Goal: Participate in discussion: Engage in conversation with other users on a specific topic

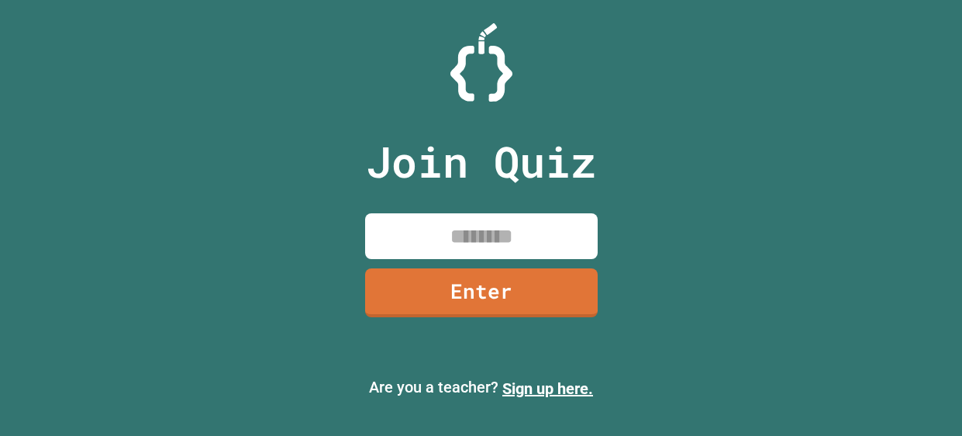
click at [512, 243] on input at bounding box center [481, 236] width 233 height 46
type input "********"
click at [523, 279] on link "Enter" at bounding box center [481, 291] width 228 height 51
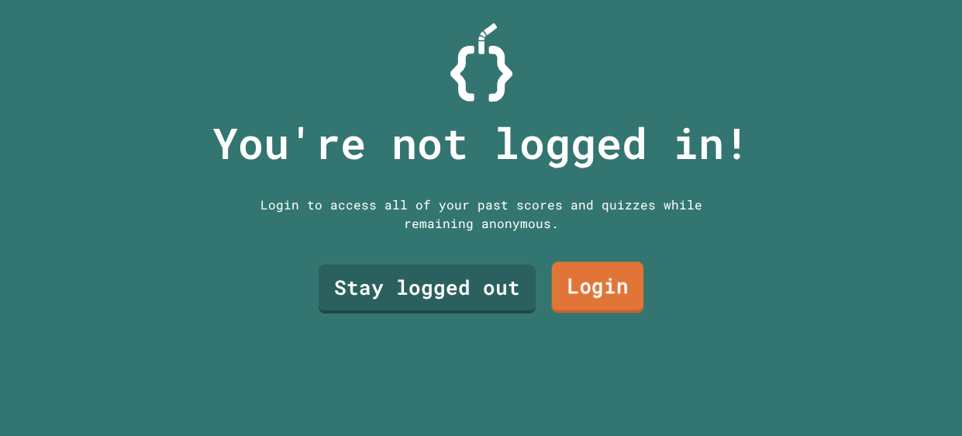
click at [560, 288] on link "Login" at bounding box center [597, 286] width 92 height 51
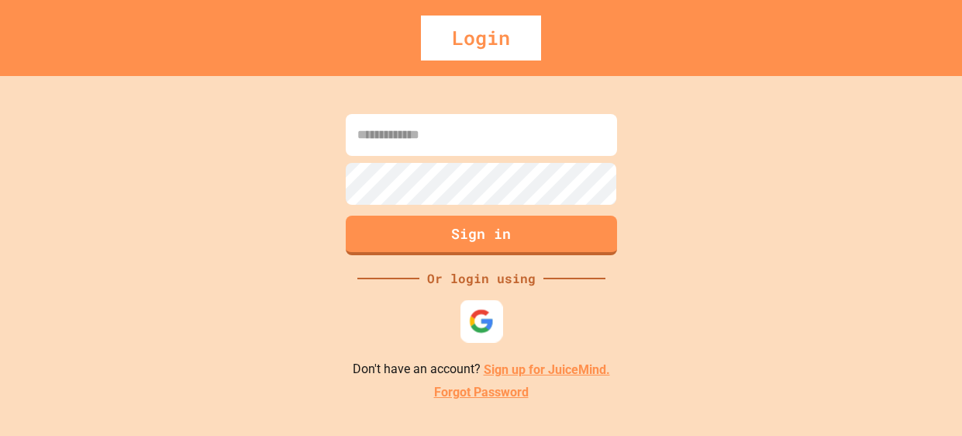
click at [490, 312] on img at bounding box center [481, 322] width 26 height 26
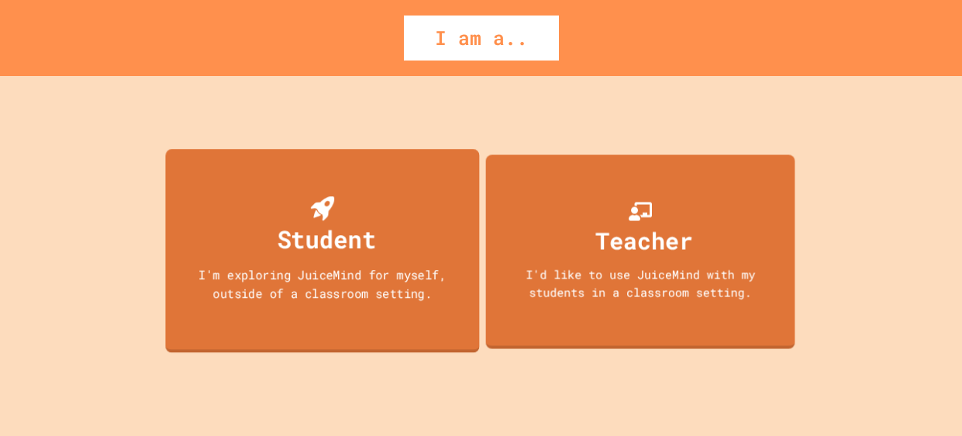
click at [409, 254] on div "Student I'm exploring JuiceMind for myself, outside of a classroom setting." at bounding box center [322, 251] width 314 height 204
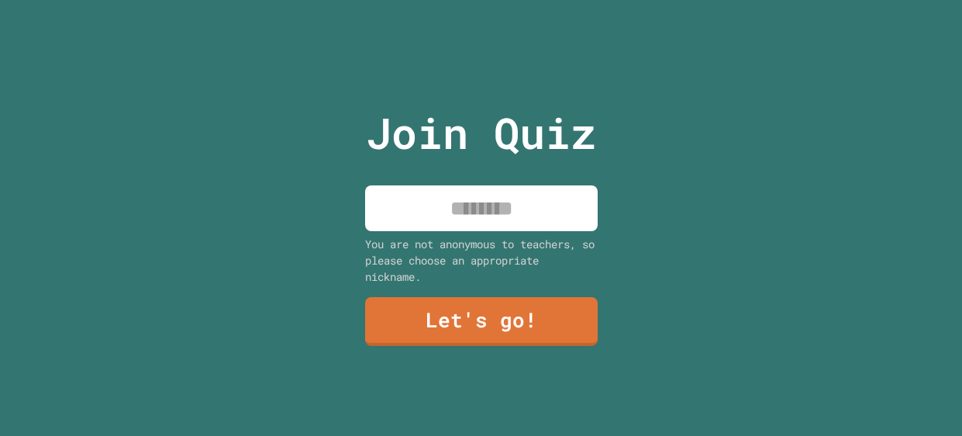
click at [456, 198] on input at bounding box center [481, 208] width 233 height 46
type input "*"
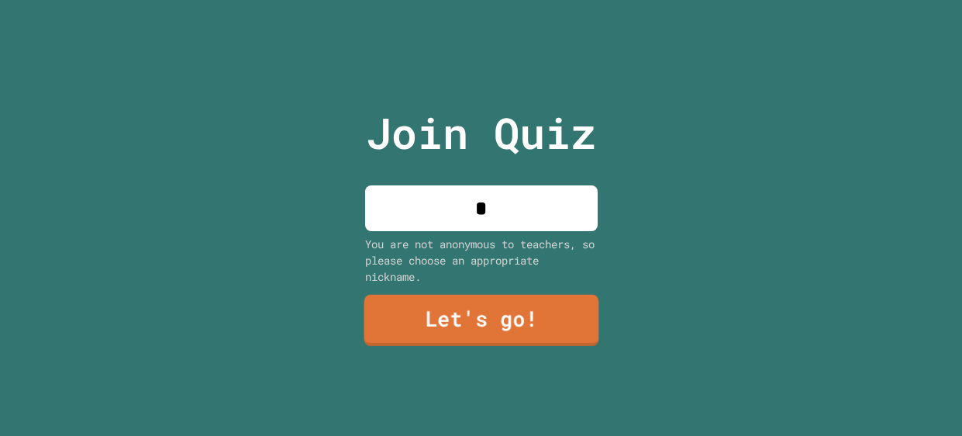
click at [445, 312] on link "Let's go!" at bounding box center [481, 320] width 235 height 51
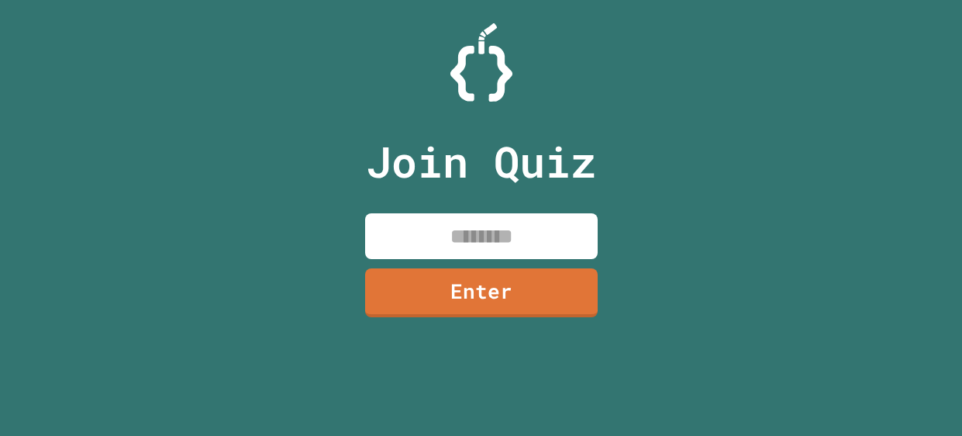
click at [547, 228] on input at bounding box center [481, 236] width 233 height 46
type input "********"
click at [566, 289] on link "Enter" at bounding box center [482, 291] width 236 height 51
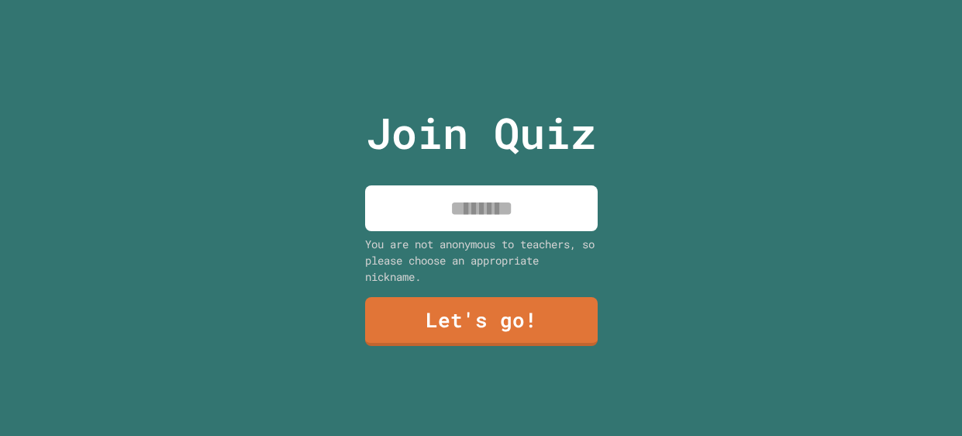
click at [518, 222] on input at bounding box center [481, 208] width 233 height 46
type input "****"
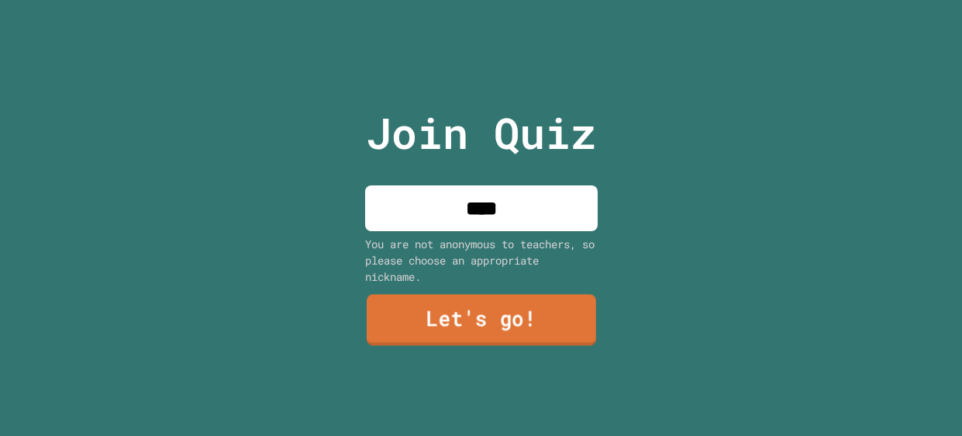
click at [495, 312] on link "Let's go!" at bounding box center [480, 319] width 229 height 51
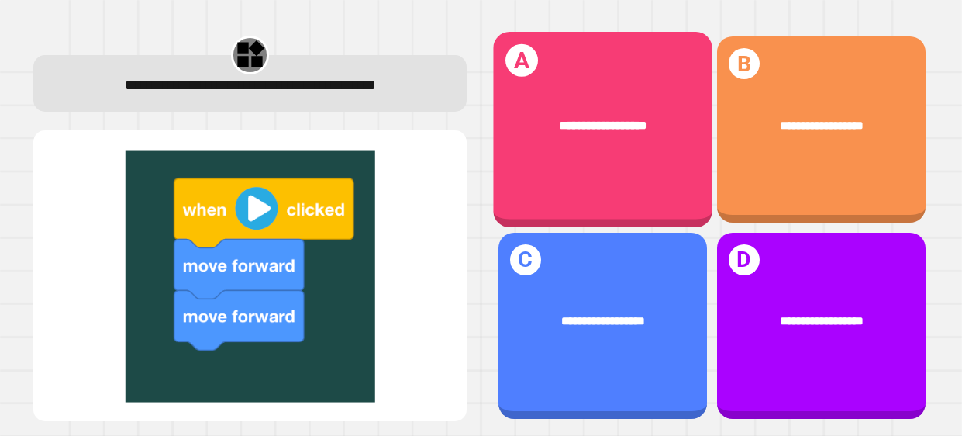
click at [667, 167] on div "**********" at bounding box center [602, 129] width 219 height 195
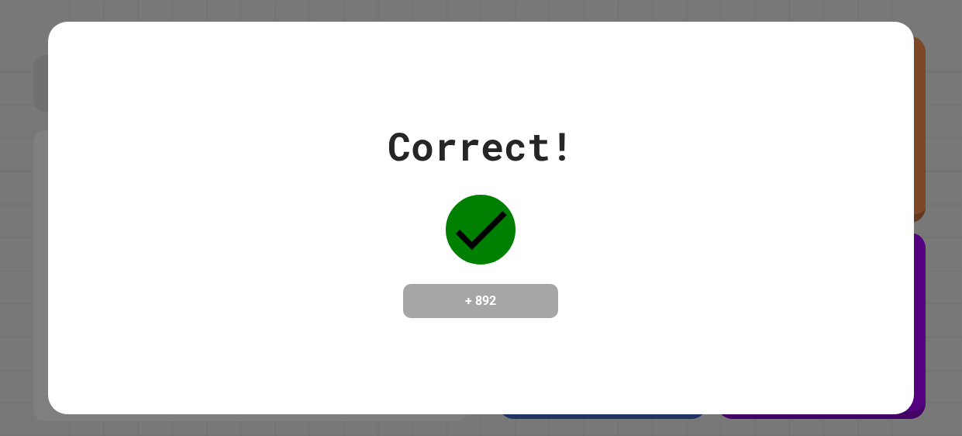
click at [578, 220] on div "Correct! + 892" at bounding box center [481, 217] width 866 height 201
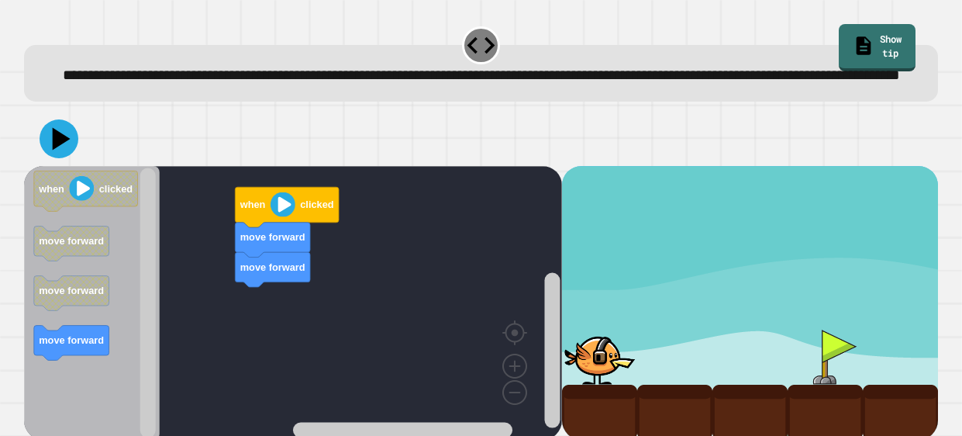
scroll to position [31, 0]
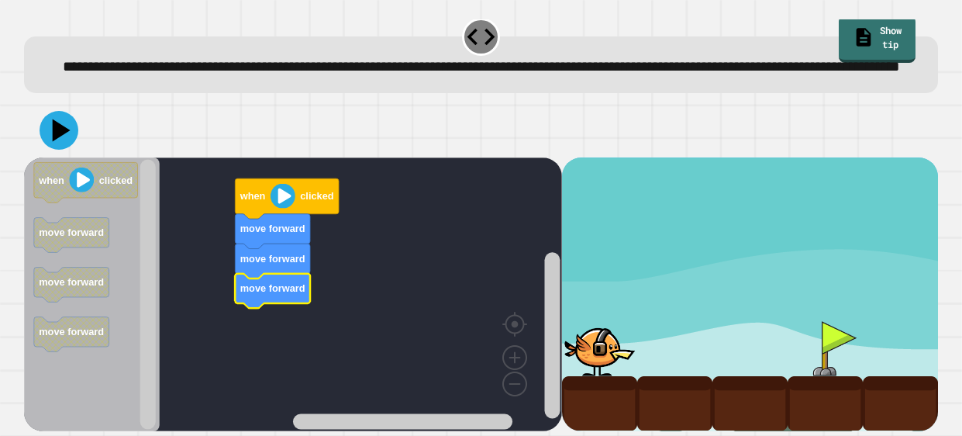
click at [275, 193] on image "Blockly Workspace" at bounding box center [283, 195] width 25 height 25
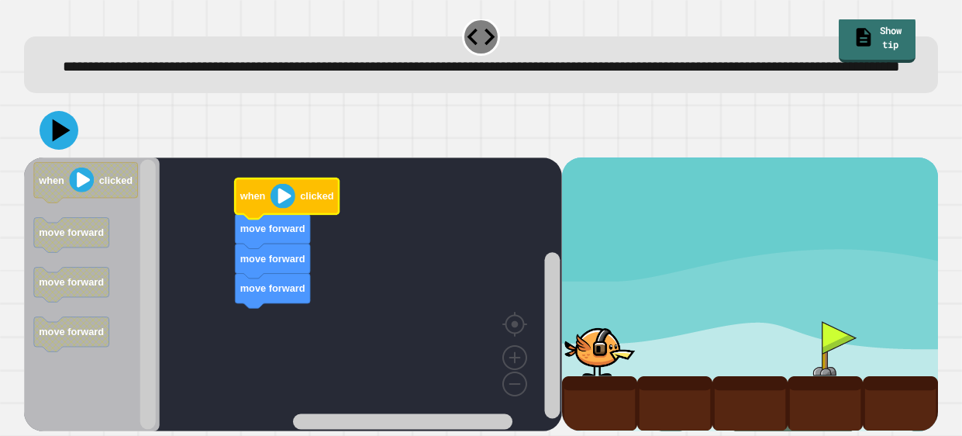
click at [283, 192] on image "Blockly Workspace" at bounding box center [283, 195] width 25 height 25
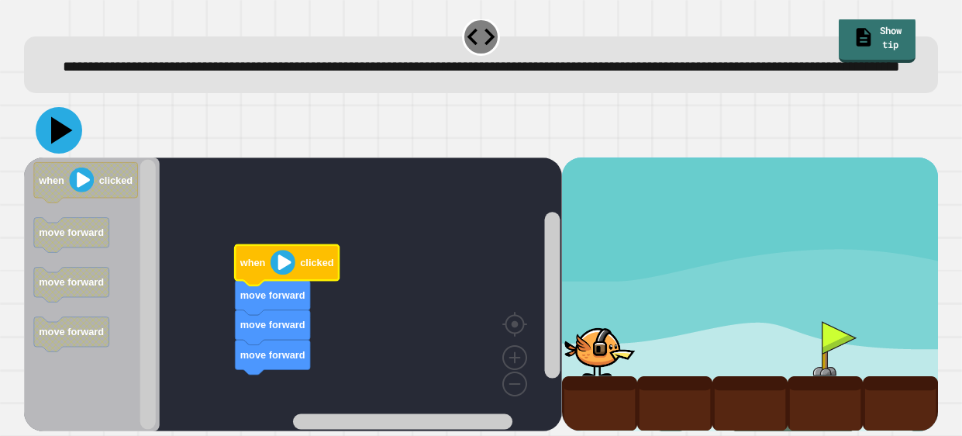
click at [53, 138] on icon at bounding box center [62, 129] width 22 height 27
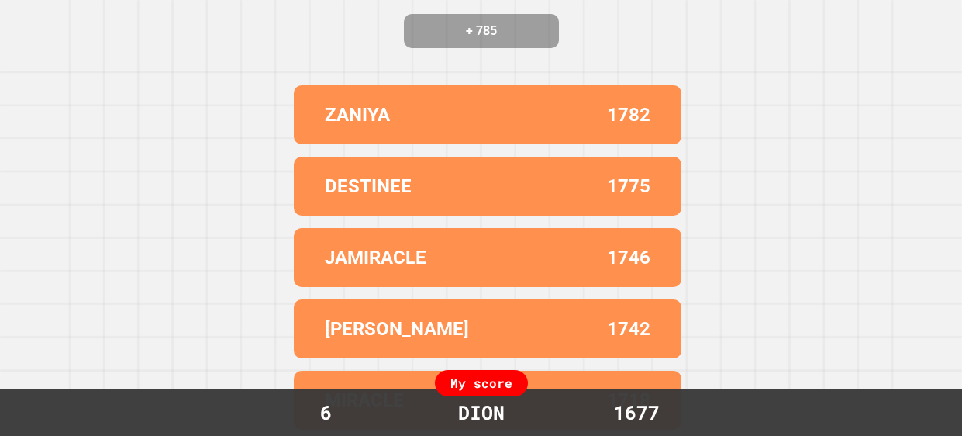
scroll to position [0, 0]
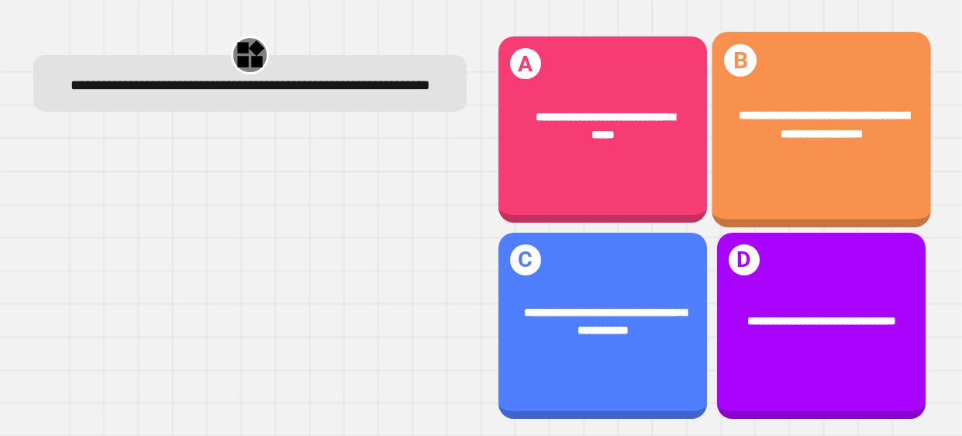
click at [795, 191] on div "**********" at bounding box center [821, 129] width 219 height 195
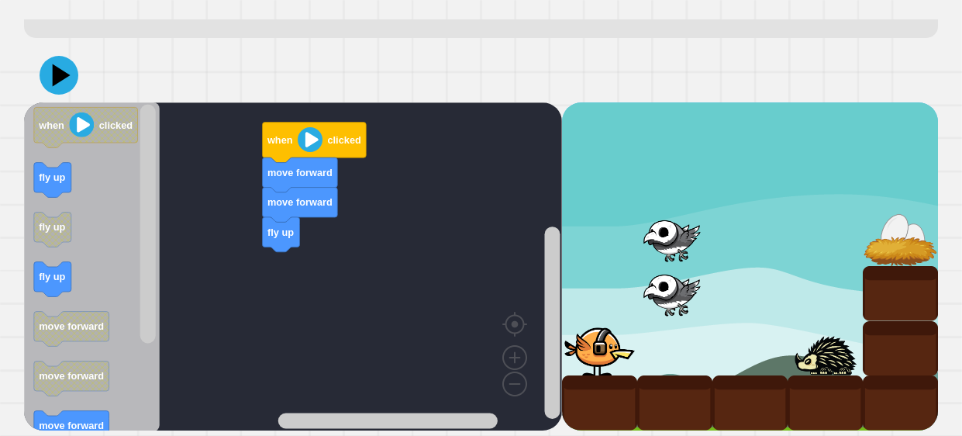
scroll to position [86, 0]
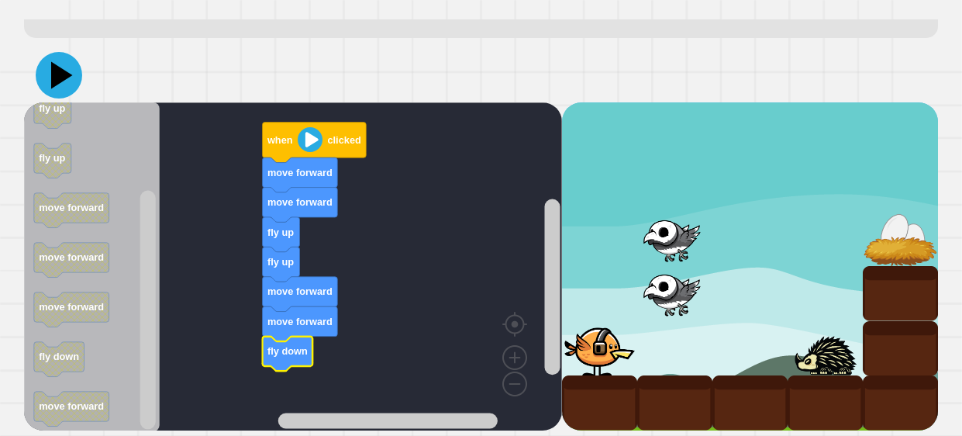
click at [65, 74] on icon at bounding box center [62, 74] width 22 height 27
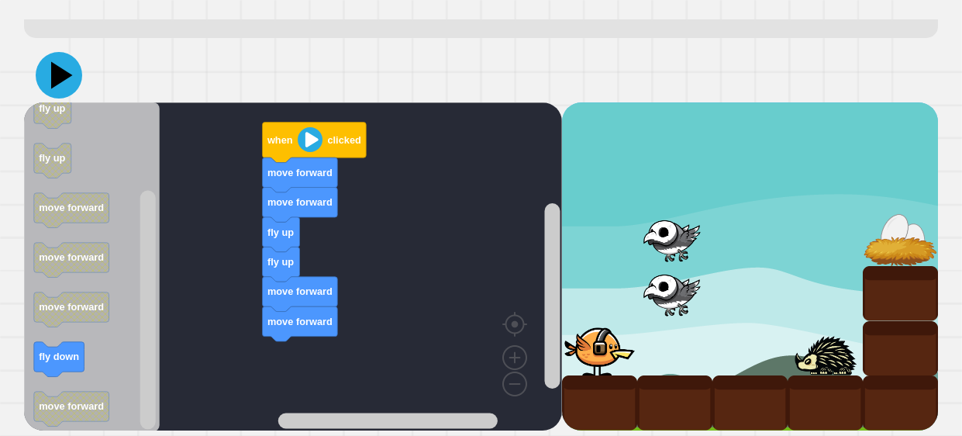
click at [60, 81] on icon at bounding box center [62, 74] width 22 height 27
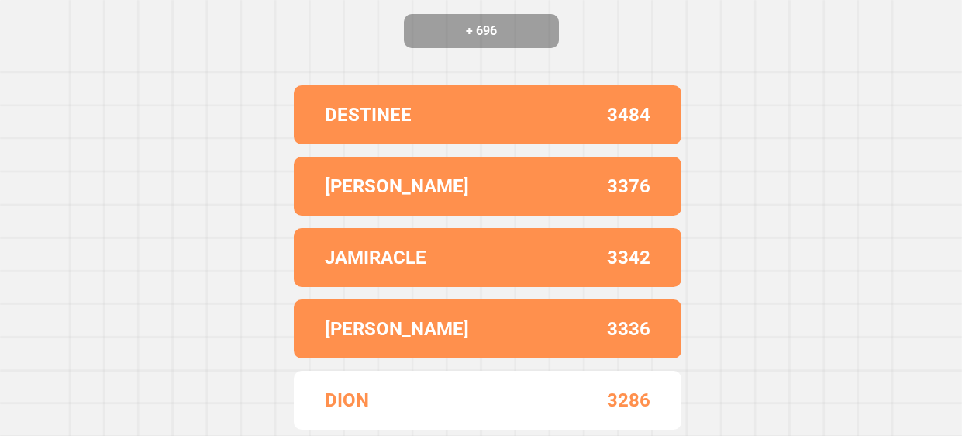
scroll to position [0, 0]
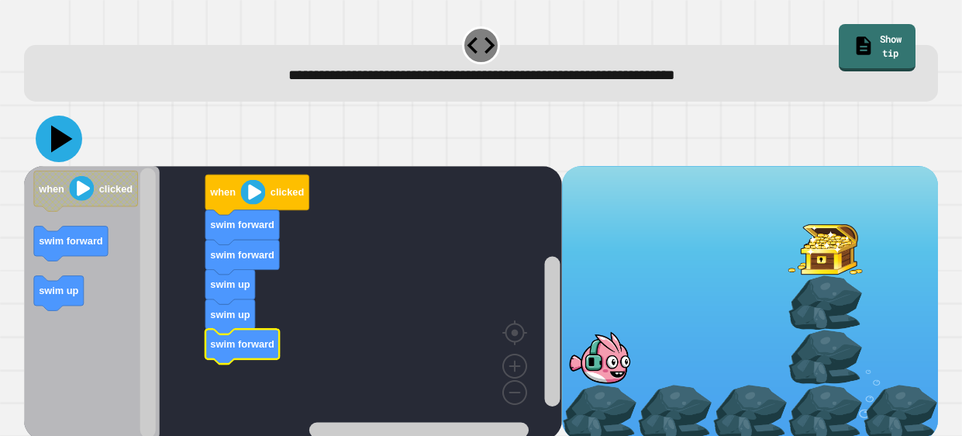
click at [67, 137] on icon at bounding box center [59, 139] width 47 height 47
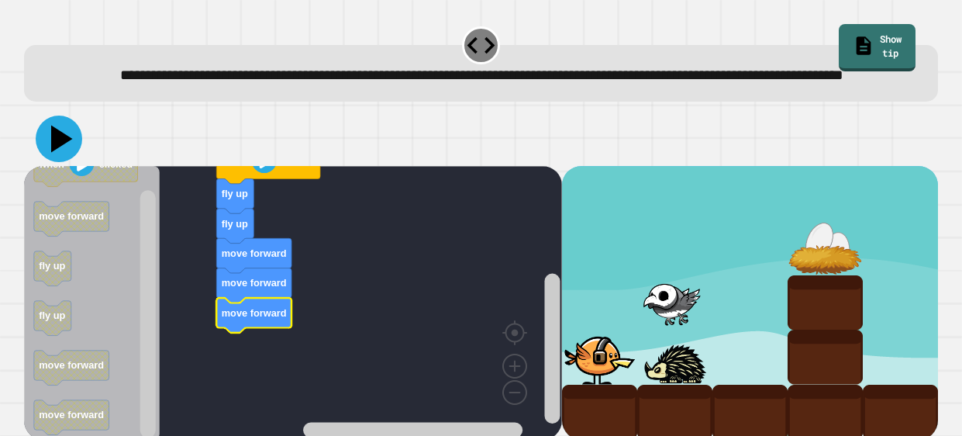
click at [51, 154] on icon at bounding box center [59, 139] width 47 height 47
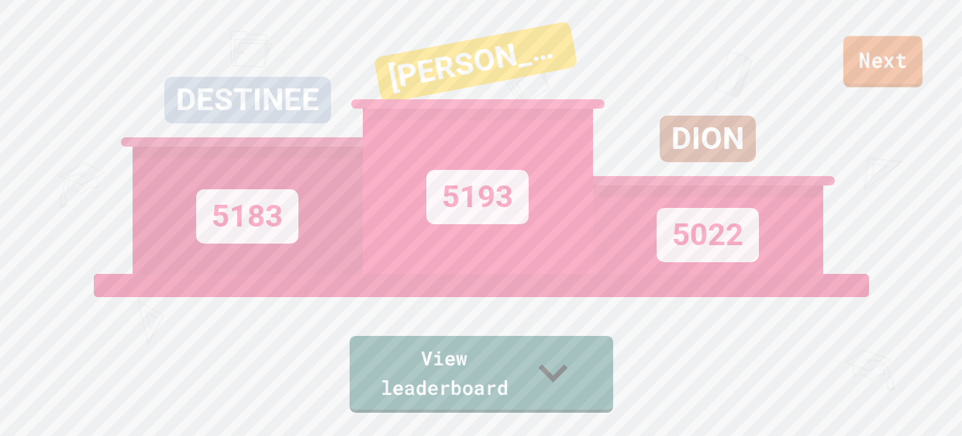
click at [888, 81] on link "Next" at bounding box center [882, 61] width 79 height 51
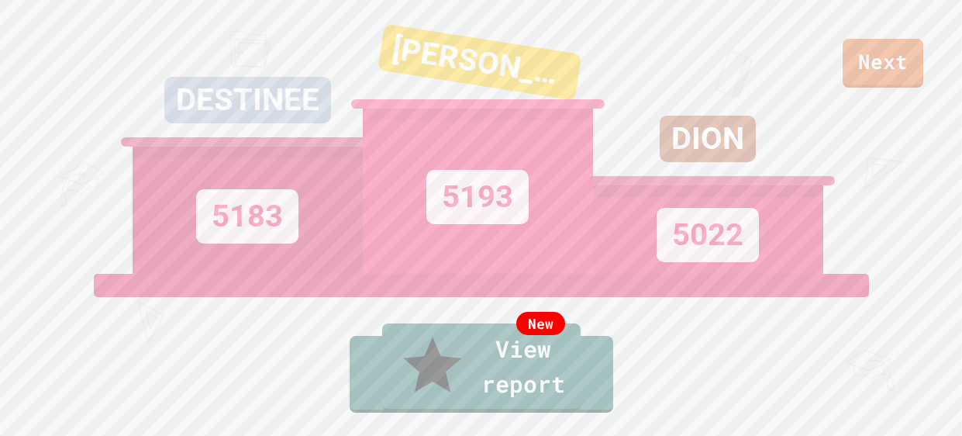
scroll to position [8, 0]
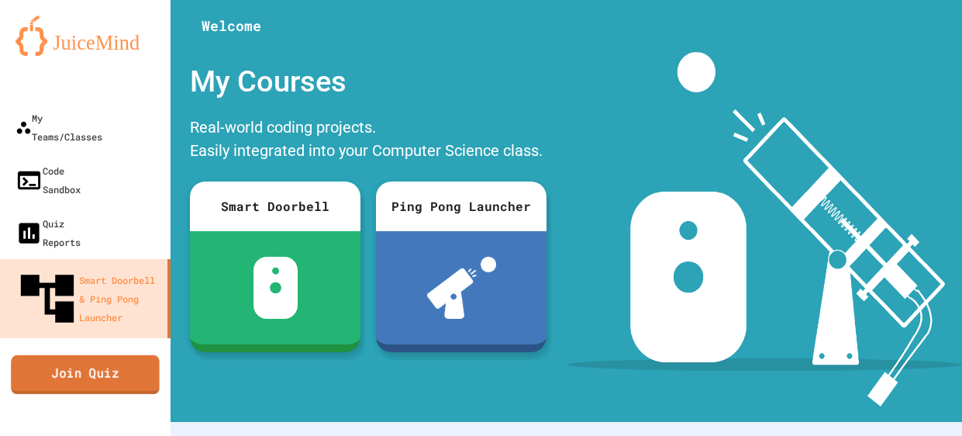
click at [102, 354] on link "Join Quiz" at bounding box center [85, 373] width 149 height 39
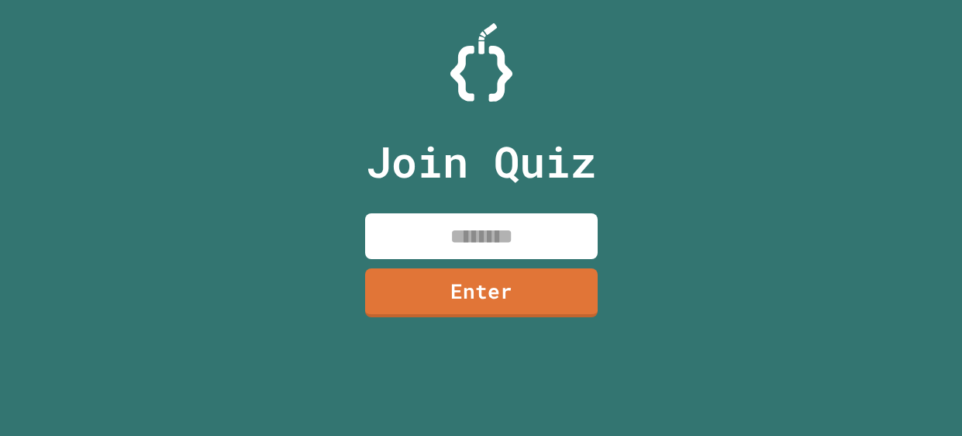
click at [460, 244] on input at bounding box center [481, 236] width 233 height 46
type input "********"
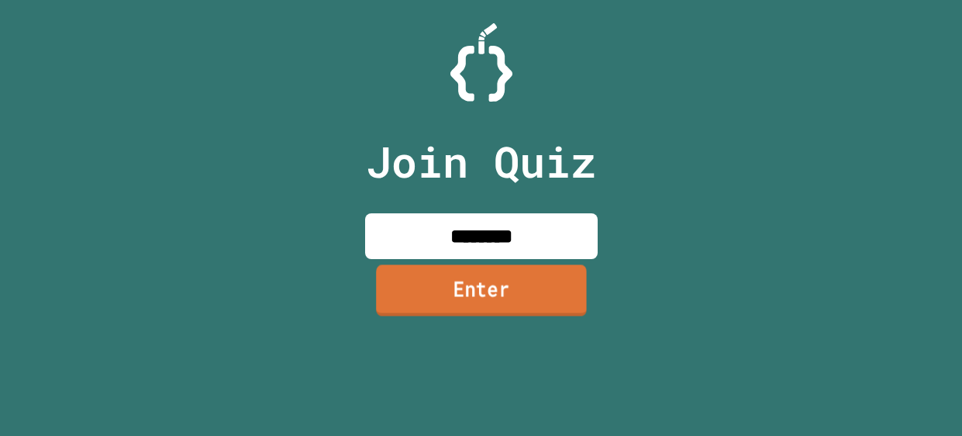
click at [515, 287] on link "Enter" at bounding box center [481, 290] width 211 height 51
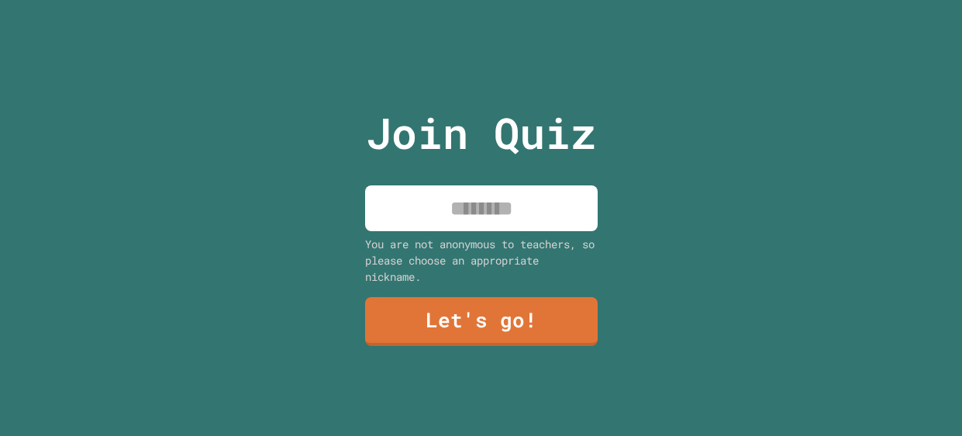
click at [443, 226] on input at bounding box center [481, 208] width 233 height 46
type input "****"
click at [508, 312] on link "Let's go!" at bounding box center [481, 321] width 233 height 49
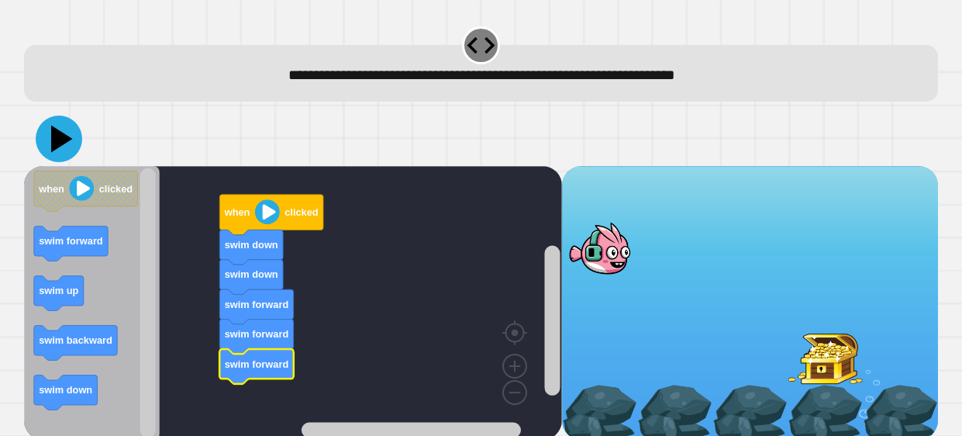
click at [50, 134] on icon at bounding box center [59, 139] width 47 height 47
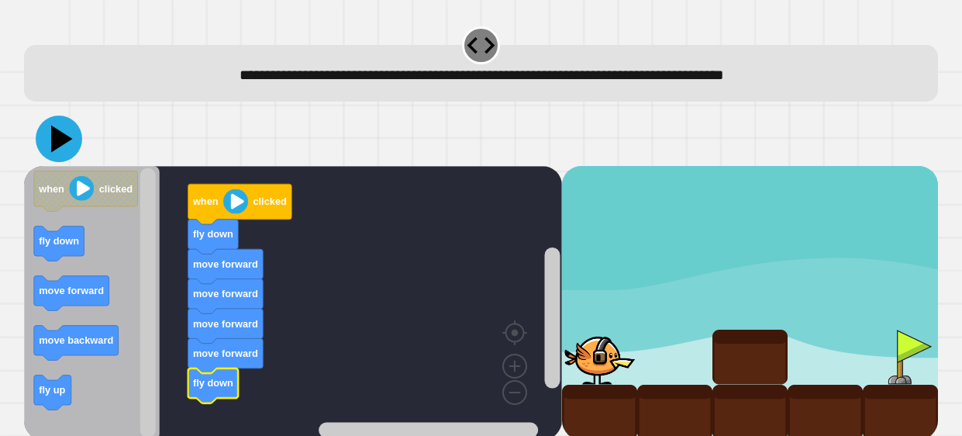
click at [71, 154] on icon at bounding box center [59, 139] width 47 height 47
click at [61, 144] on icon at bounding box center [62, 138] width 22 height 27
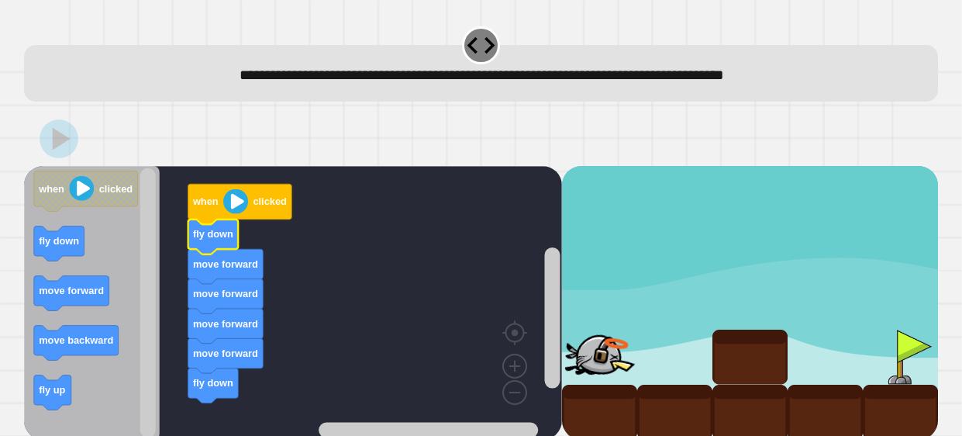
click at [200, 236] on text "fly down" at bounding box center [213, 234] width 40 height 12
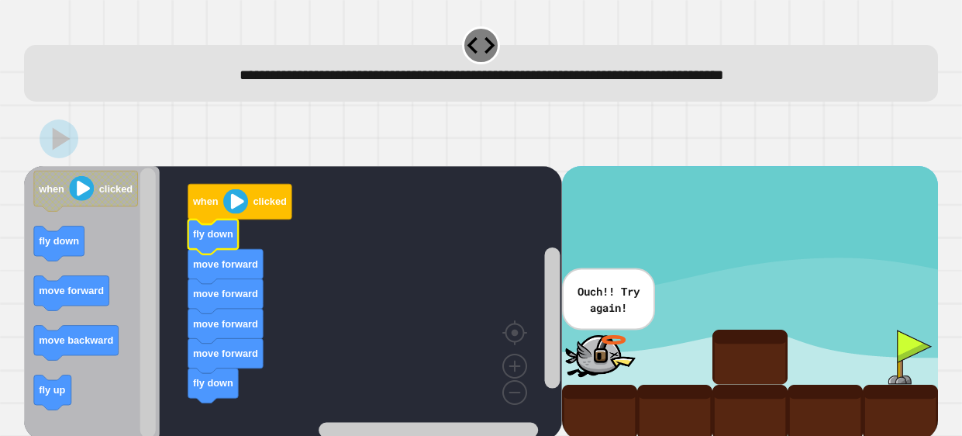
click at [200, 236] on text "fly down" at bounding box center [213, 234] width 40 height 12
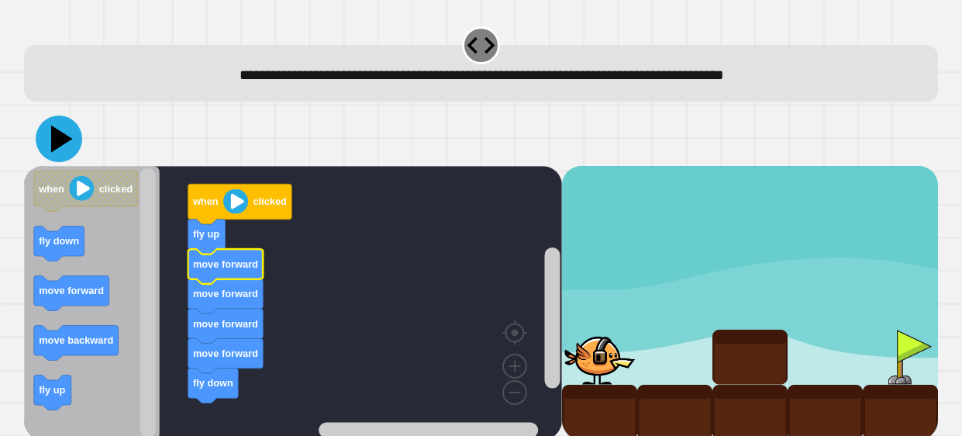
click at [56, 143] on icon at bounding box center [62, 138] width 22 height 27
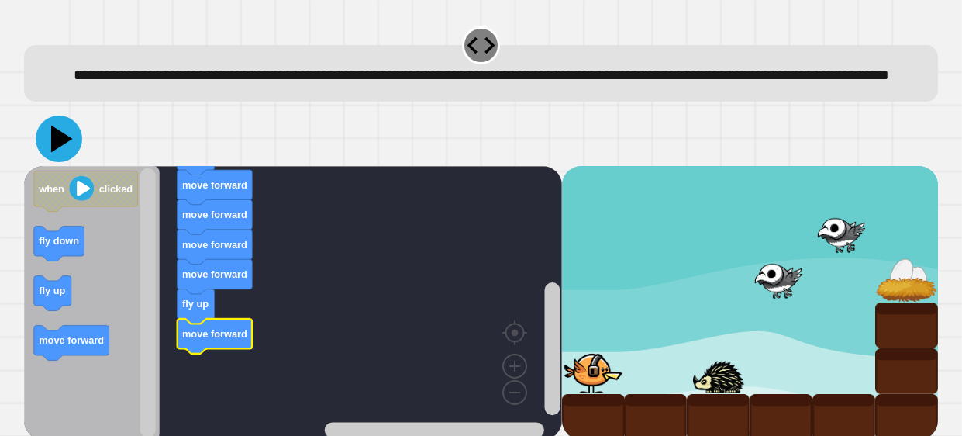
click at [64, 162] on icon at bounding box center [59, 139] width 47 height 47
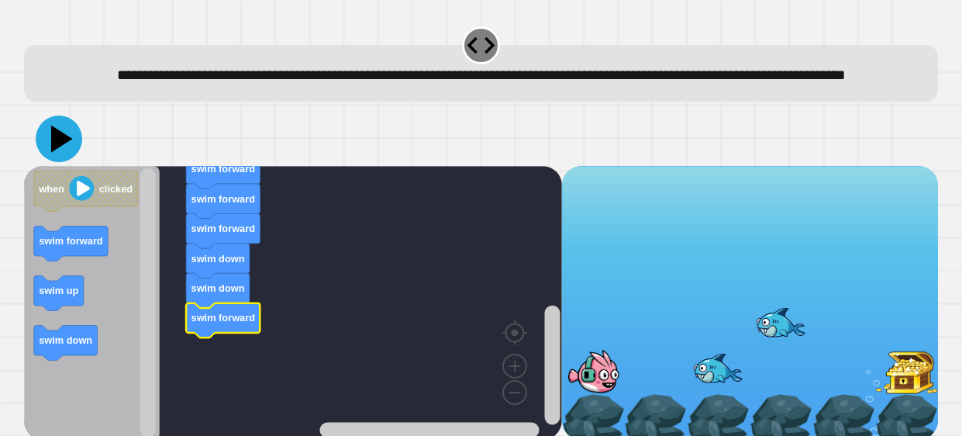
click at [62, 162] on icon at bounding box center [59, 139] width 47 height 47
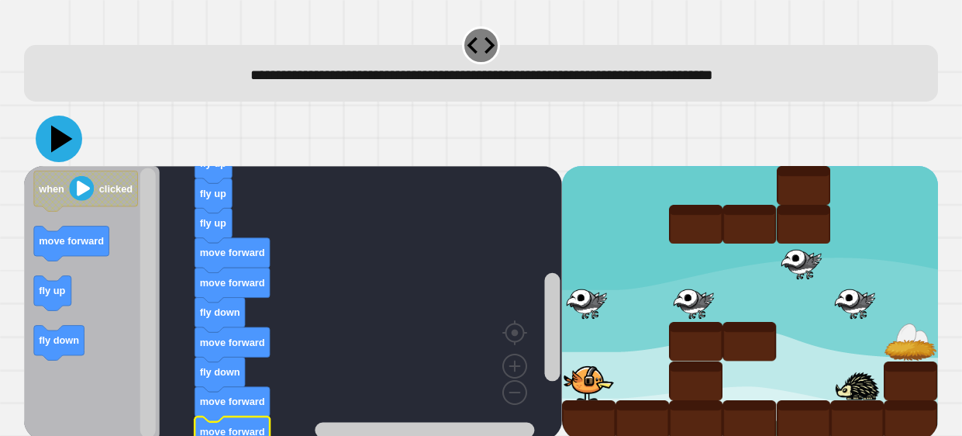
click at [64, 138] on icon at bounding box center [62, 138] width 22 height 27
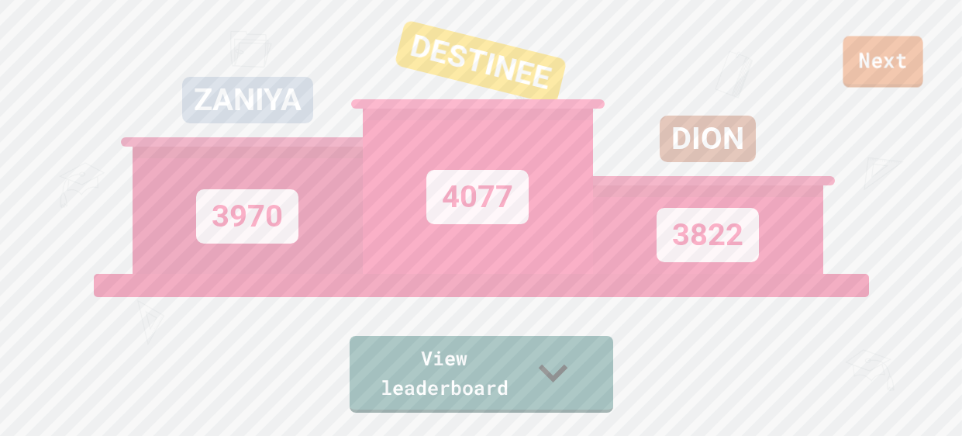
click at [871, 50] on link "Next" at bounding box center [883, 61] width 80 height 51
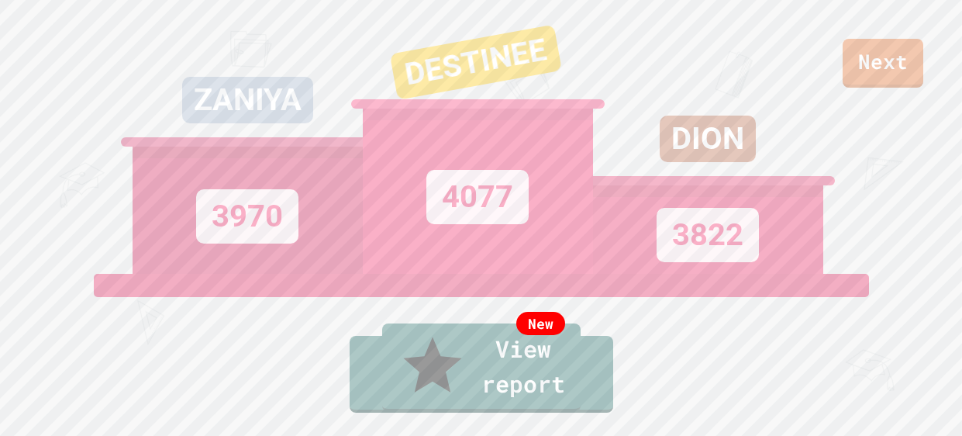
scroll to position [8, 0]
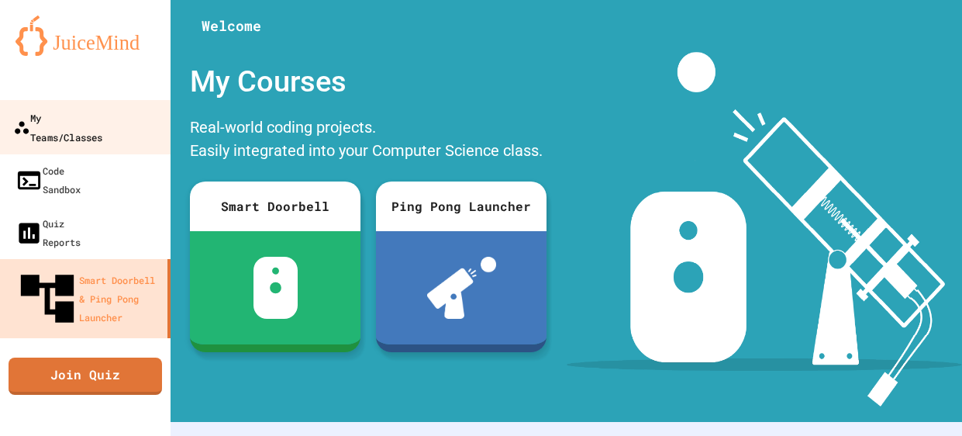
click at [102, 117] on div "My Teams/Classes" at bounding box center [57, 127] width 89 height 38
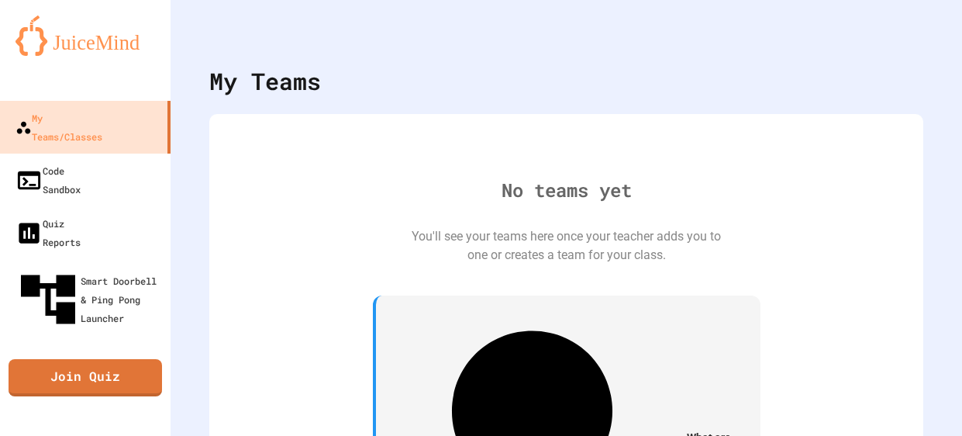
scroll to position [31, 0]
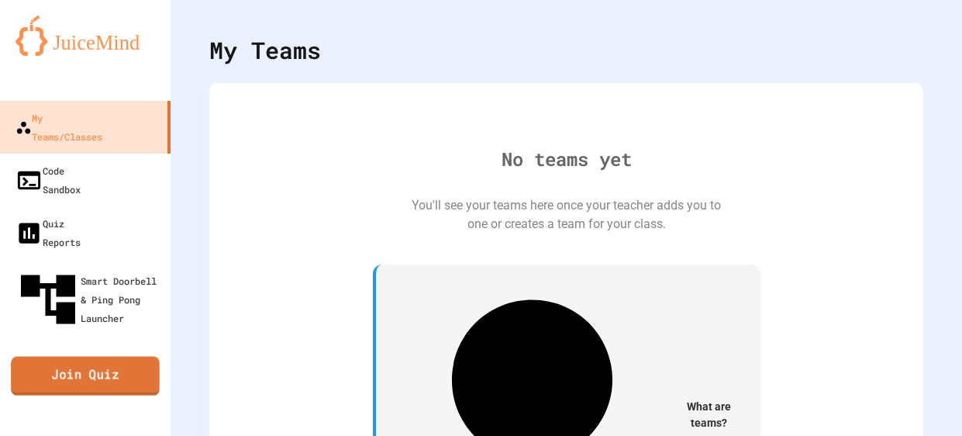
click at [75, 357] on link "Join Quiz" at bounding box center [85, 376] width 149 height 39
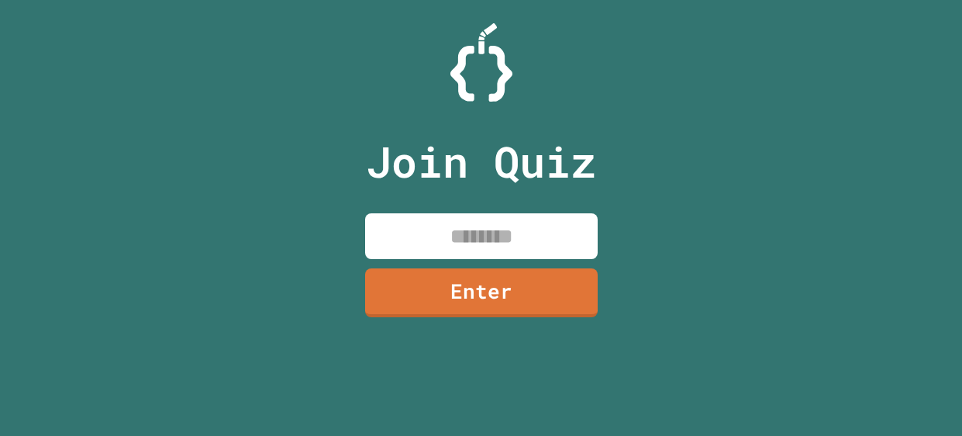
click at [454, 243] on input at bounding box center [481, 236] width 233 height 46
type input "********"
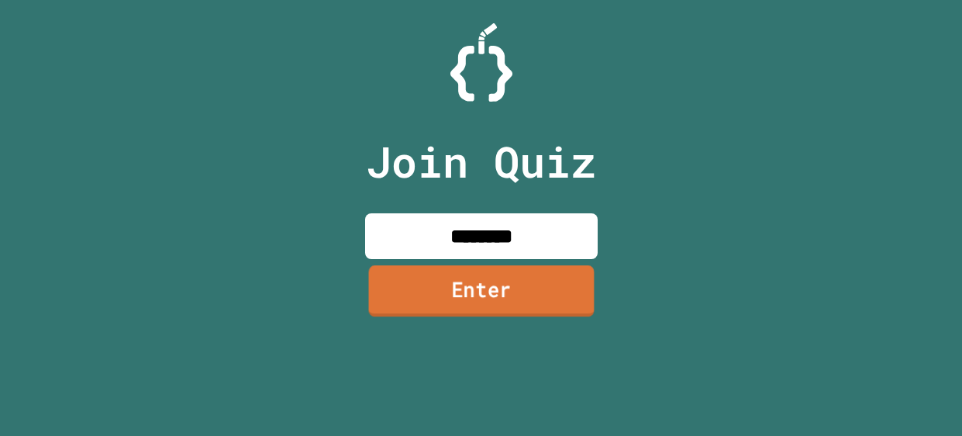
click at [536, 303] on link "Enter" at bounding box center [481, 290] width 226 height 51
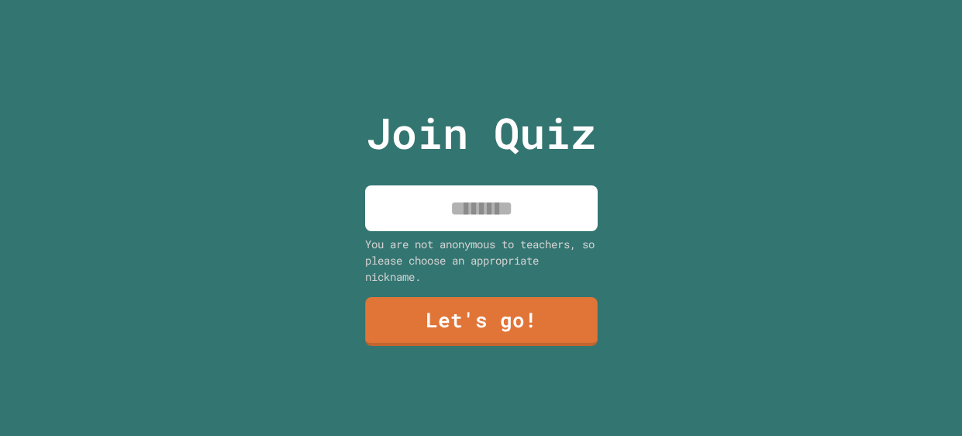
click at [498, 221] on input at bounding box center [481, 208] width 233 height 46
type input "****"
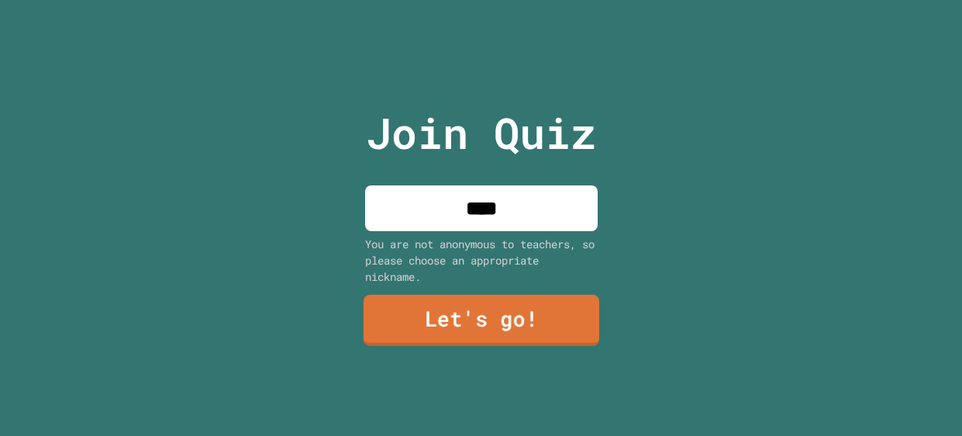
click at [512, 300] on link "Let's go!" at bounding box center [481, 320] width 236 height 51
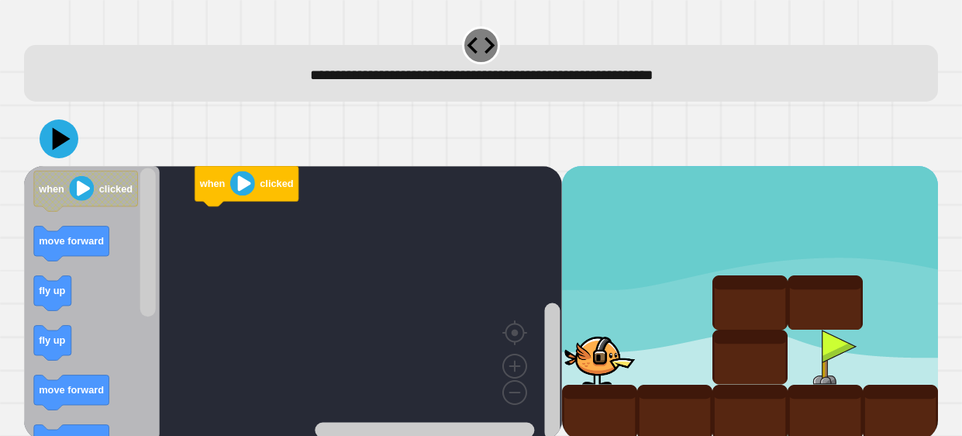
click at [113, 247] on icon "Blockly Workspace" at bounding box center [92, 303] width 136 height 274
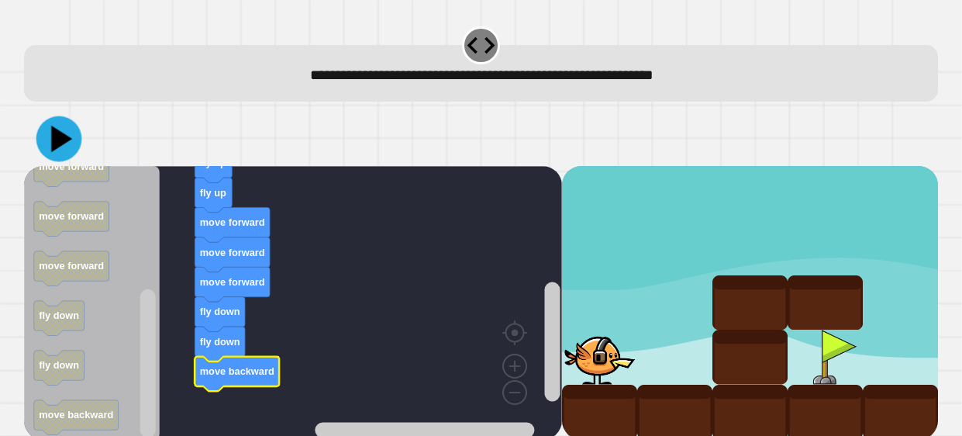
click at [71, 147] on icon at bounding box center [59, 139] width 46 height 46
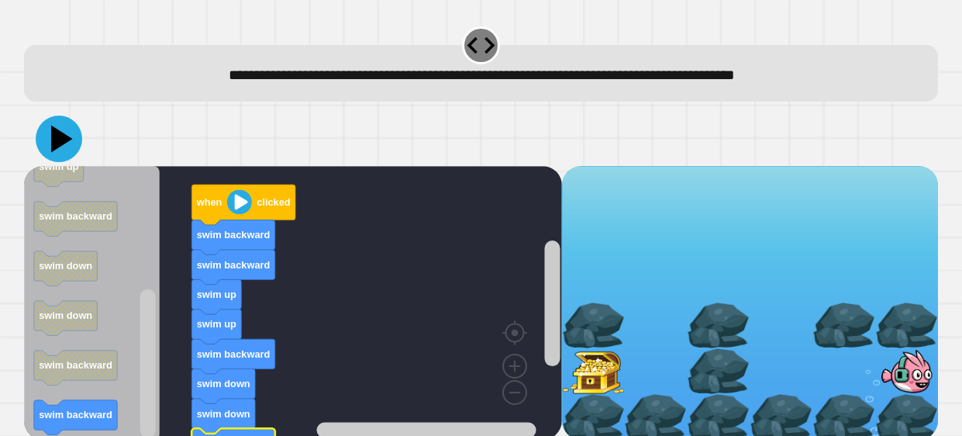
click at [63, 147] on icon at bounding box center [59, 139] width 47 height 47
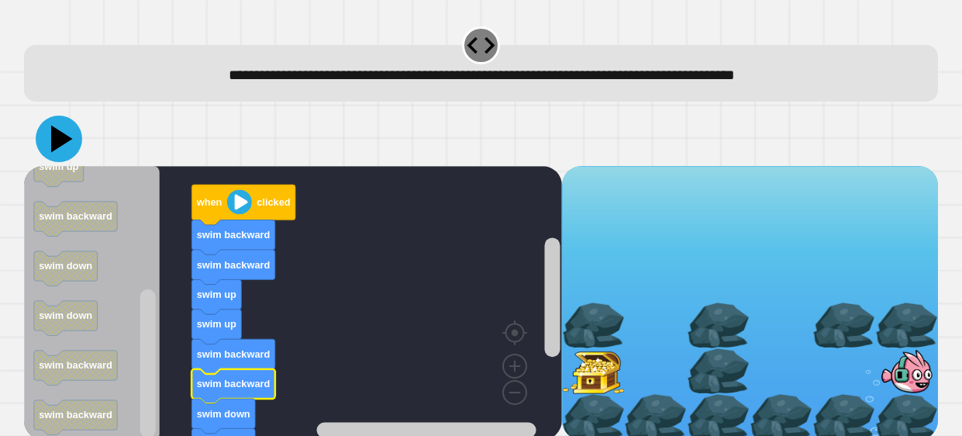
click at [61, 128] on icon at bounding box center [59, 139] width 47 height 47
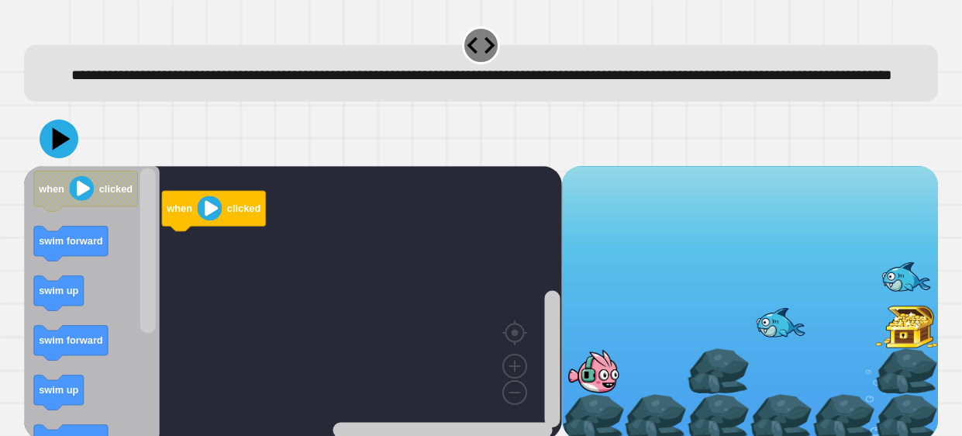
scroll to position [31, 0]
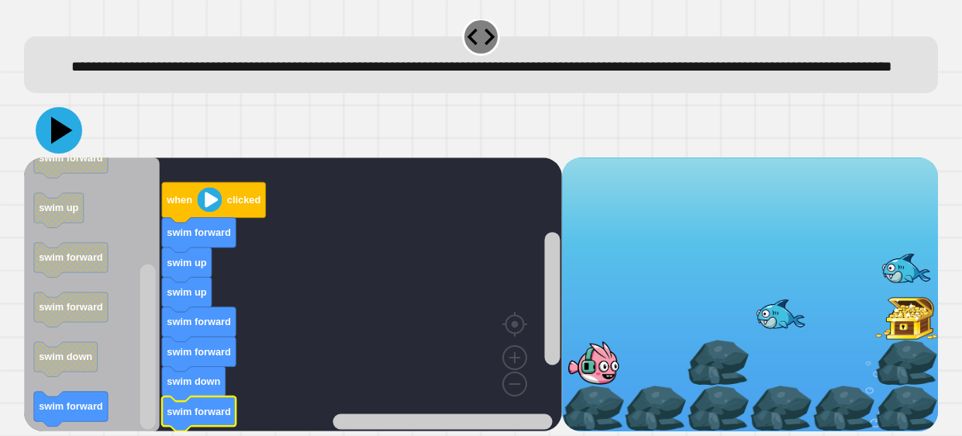
click at [53, 143] on icon at bounding box center [59, 130] width 47 height 47
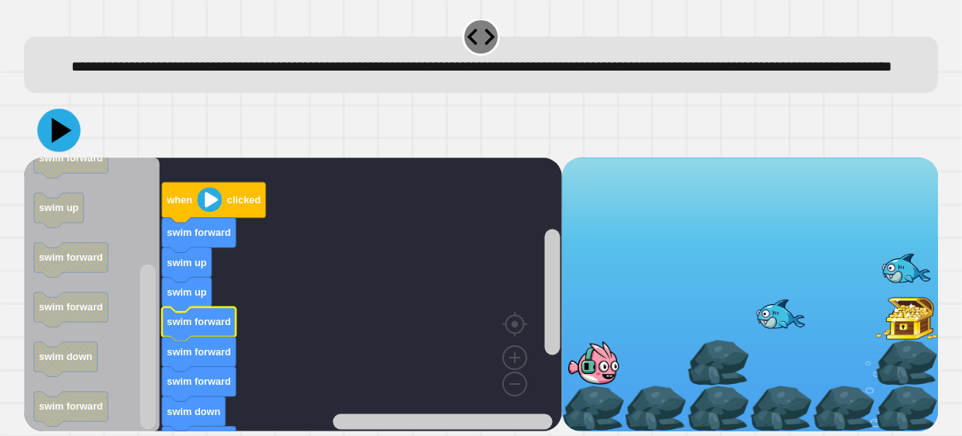
click at [59, 132] on icon at bounding box center [62, 130] width 20 height 26
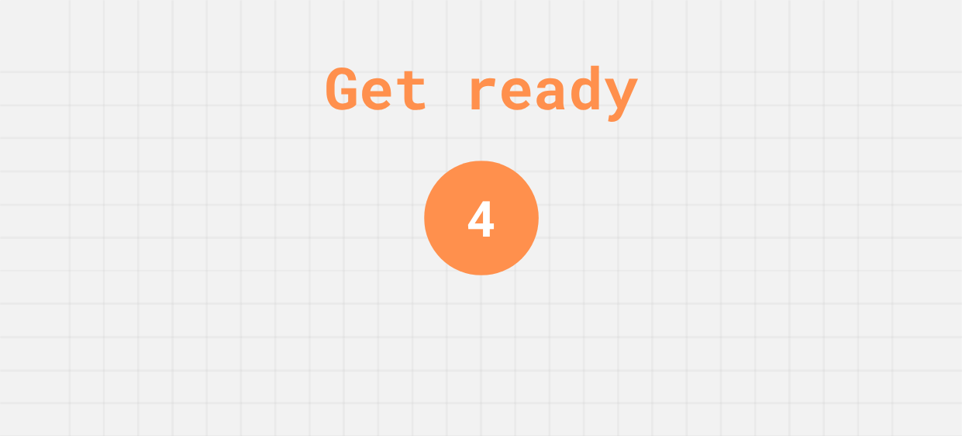
scroll to position [0, 0]
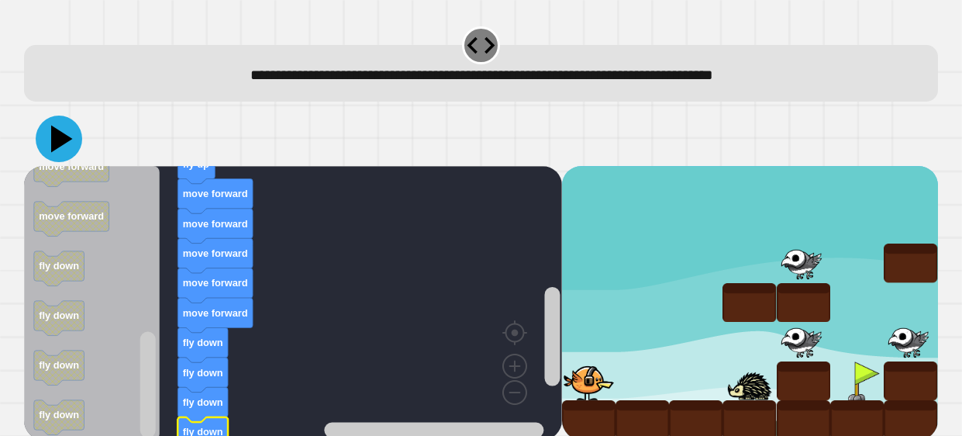
click at [57, 147] on icon at bounding box center [59, 139] width 47 height 47
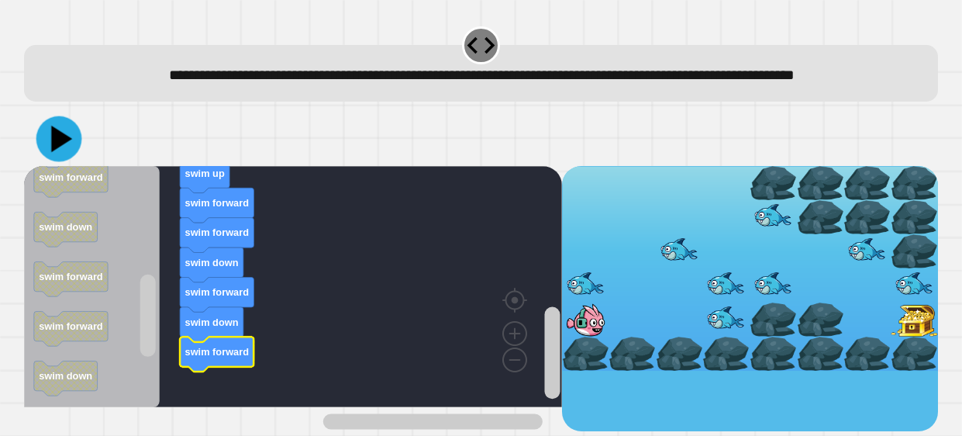
click at [67, 152] on icon at bounding box center [61, 139] width 21 height 26
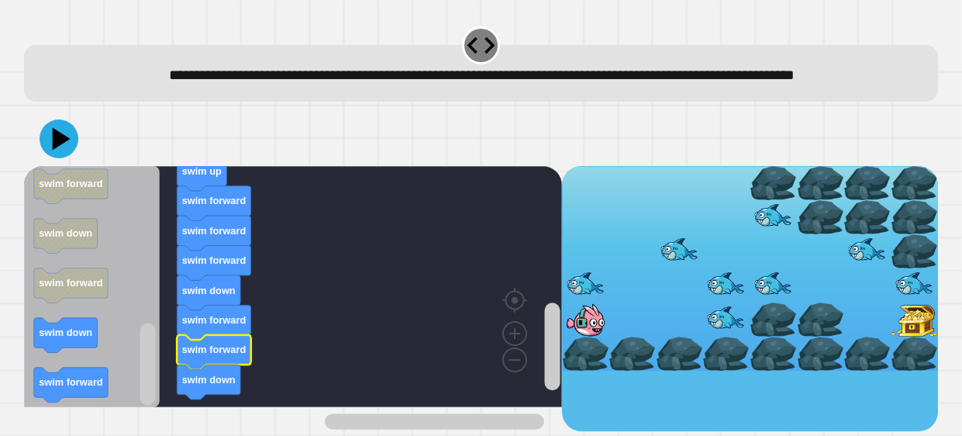
click at [80, 166] on div at bounding box center [481, 139] width 914 height 54
click at [78, 166] on div at bounding box center [481, 139] width 914 height 54
click at [72, 158] on icon at bounding box center [59, 138] width 39 height 39
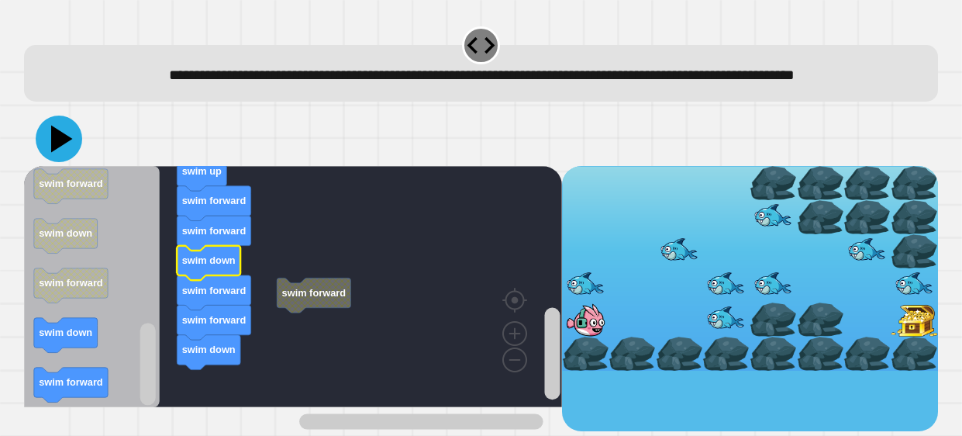
click at [65, 162] on icon at bounding box center [59, 139] width 47 height 47
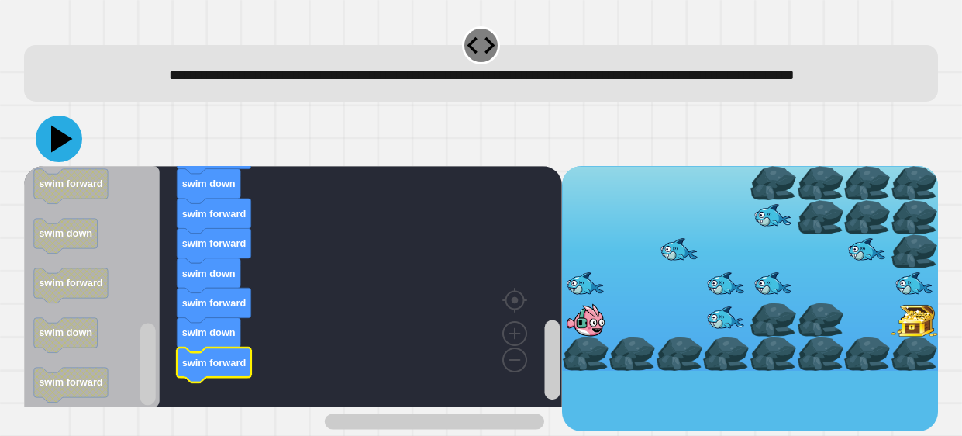
click at [65, 159] on icon at bounding box center [59, 139] width 47 height 47
